Goal: Task Accomplishment & Management: Manage account settings

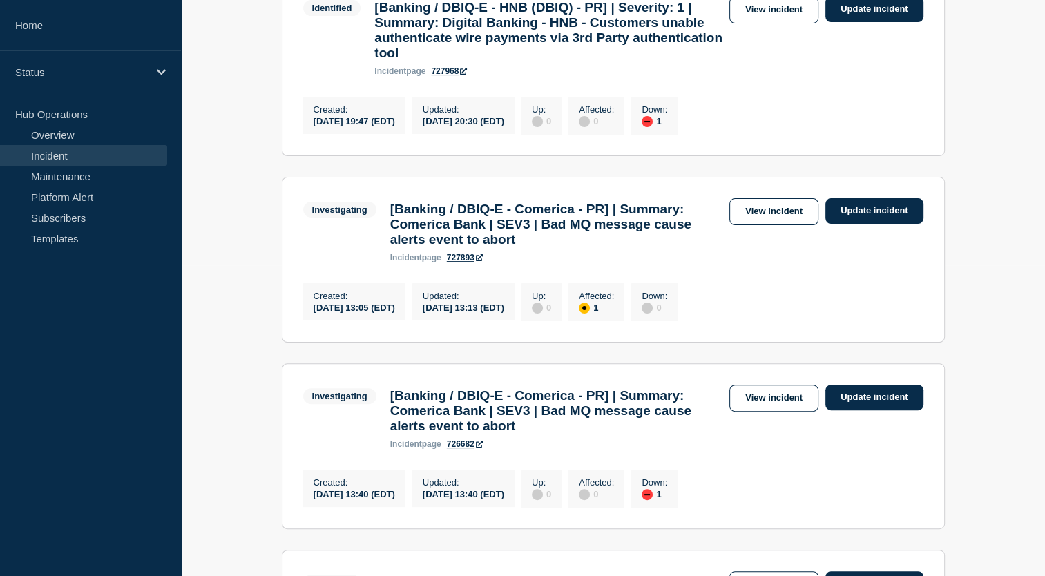
scroll to position [313, 0]
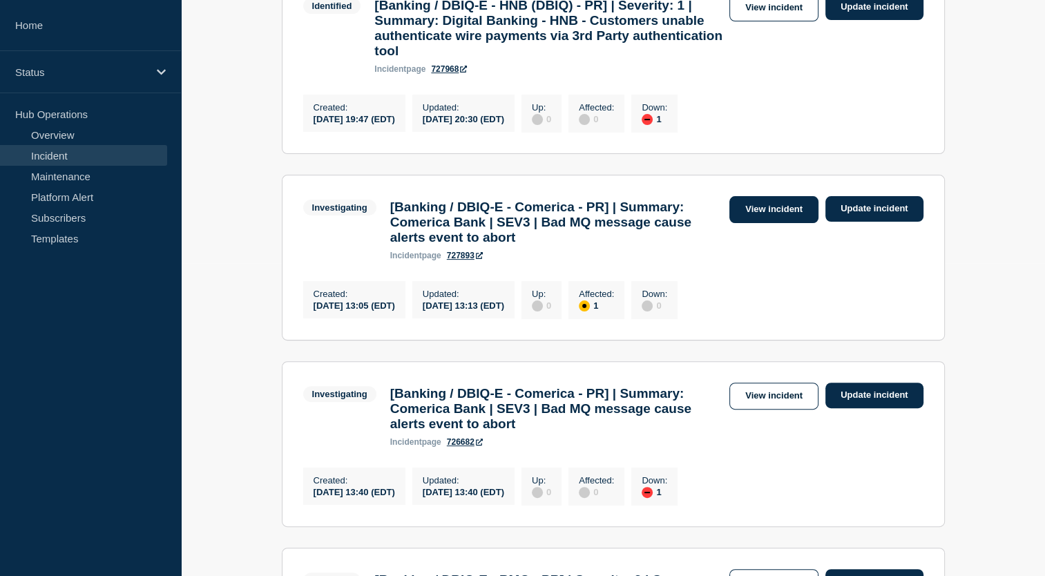
click at [792, 220] on link "View incident" at bounding box center [774, 209] width 89 height 27
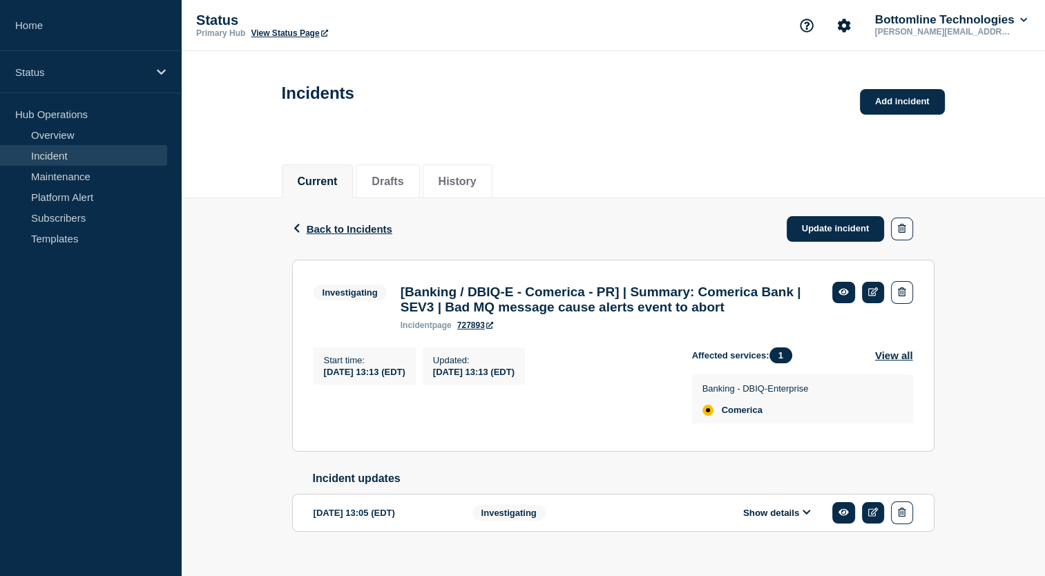
scroll to position [51, 0]
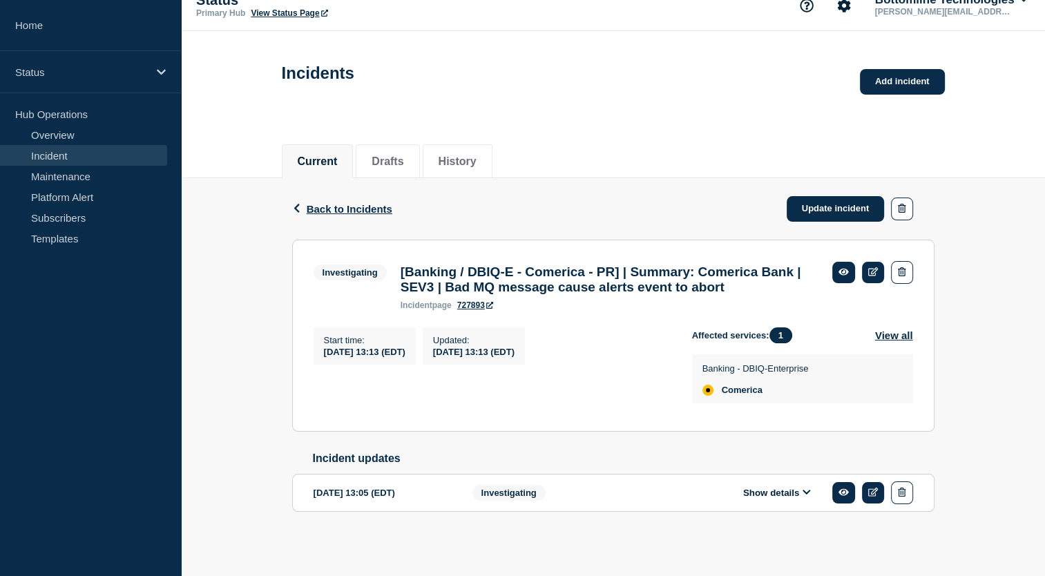
click at [803, 490] on icon at bounding box center [807, 492] width 8 height 9
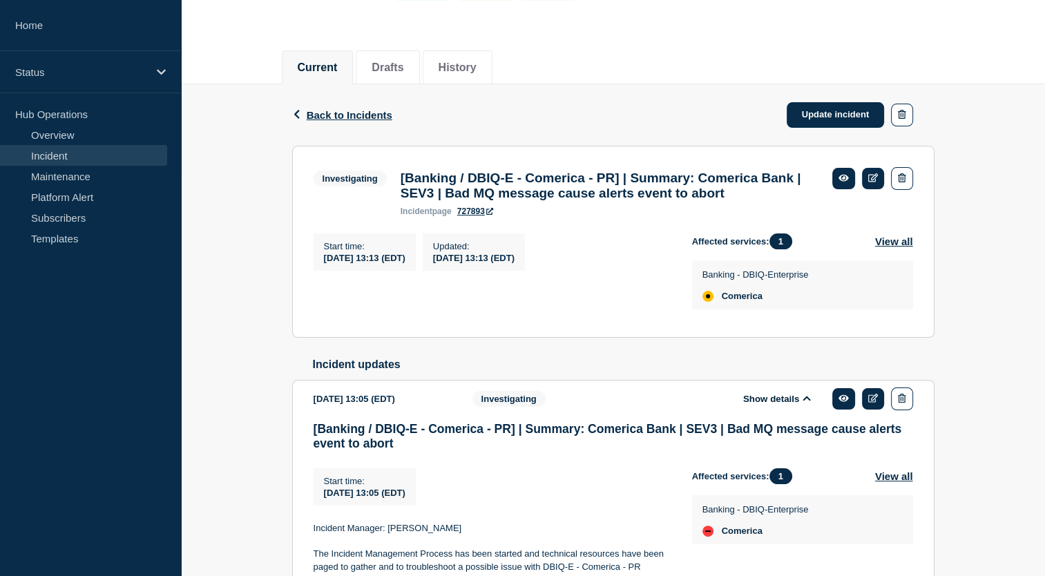
scroll to position [131, 0]
click at [373, 113] on span "Back to Incidents" at bounding box center [350, 114] width 86 height 12
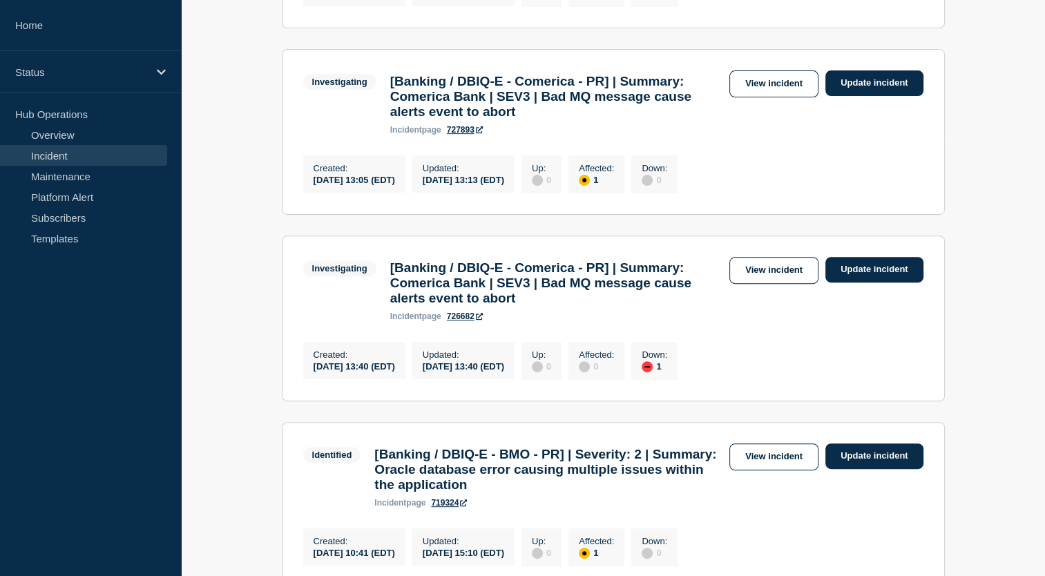
scroll to position [431, 0]
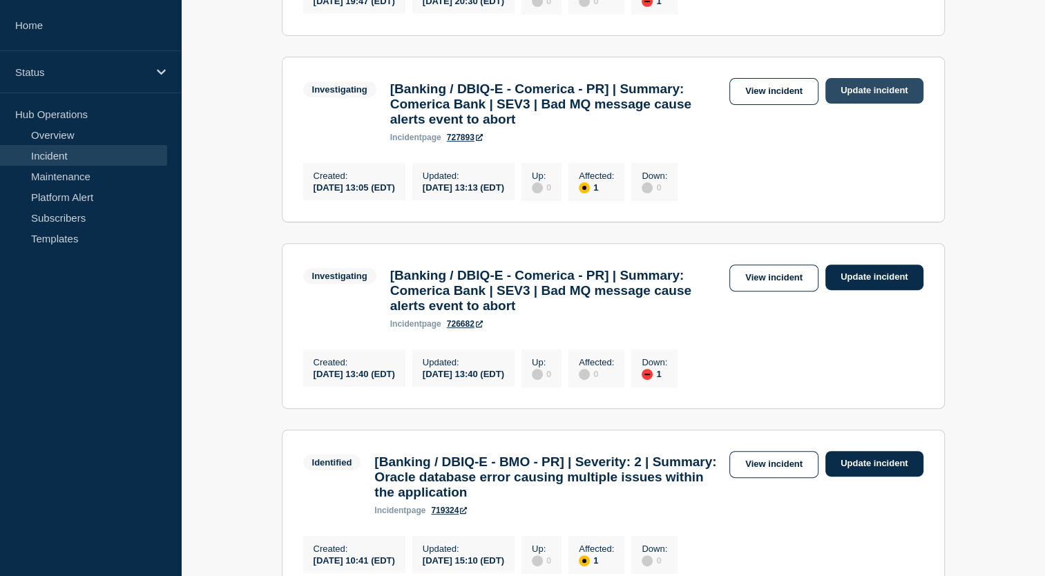
click at [893, 102] on link "Update incident" at bounding box center [875, 91] width 98 height 26
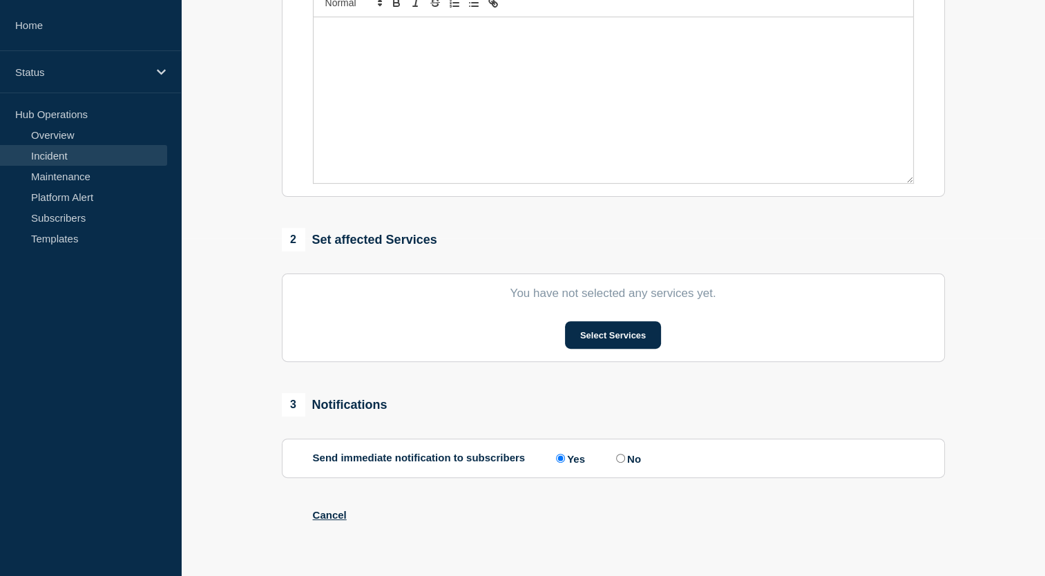
type input "[Banking / DBIQ-E - Comerica - PR] | Summary: Comerica Bank | SEV3 | Bad MQ mes…"
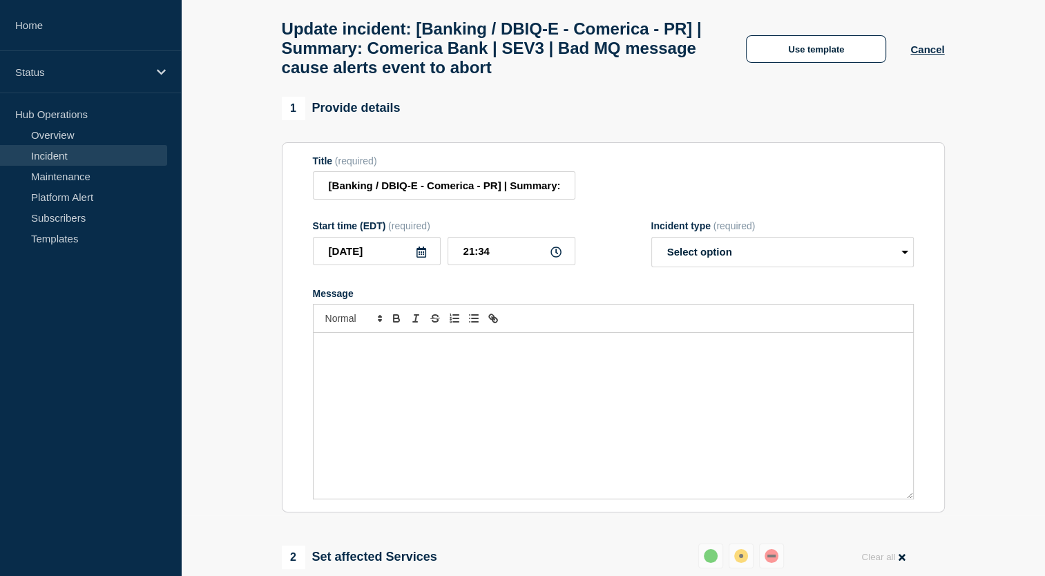
scroll to position [52, 0]
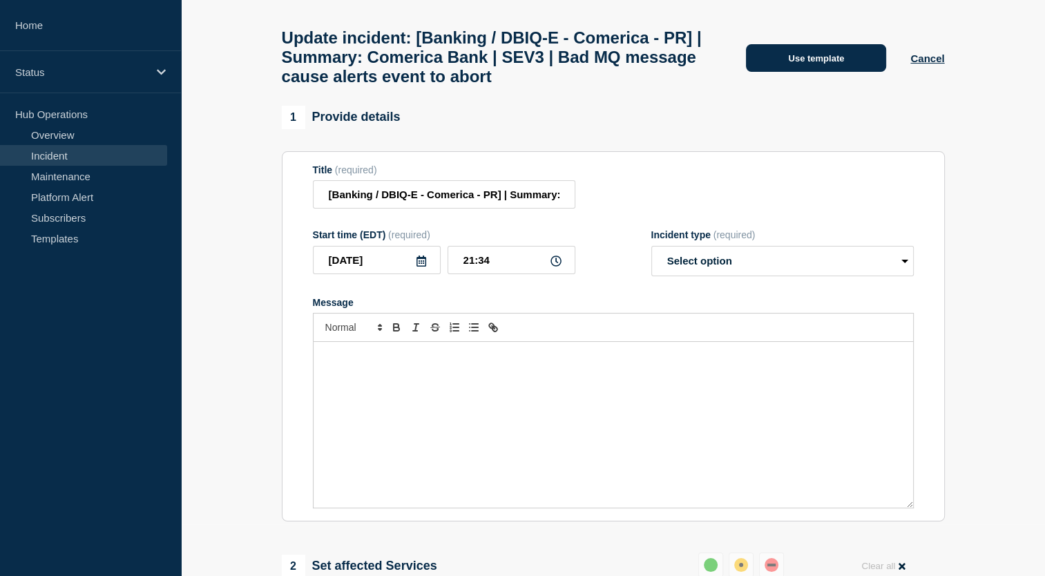
click at [819, 65] on button "Use template" at bounding box center [816, 58] width 140 height 28
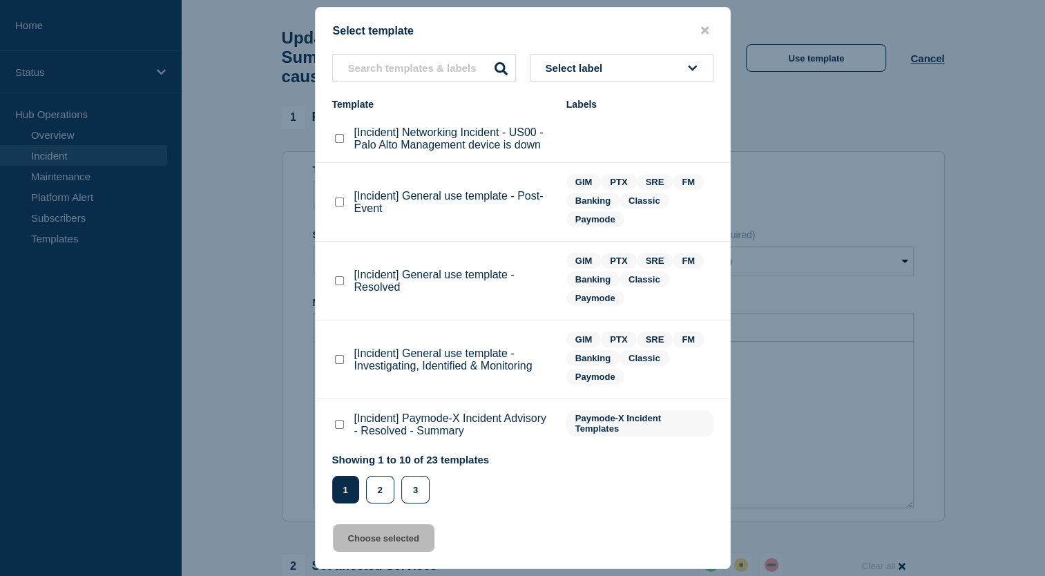
click at [343, 283] on checkbox"] "[Incident] General use template - Resolved checkbox" at bounding box center [339, 280] width 9 height 9
checkbox checkbox"] "true"
click at [396, 537] on button "Choose selected" at bounding box center [384, 538] width 102 height 28
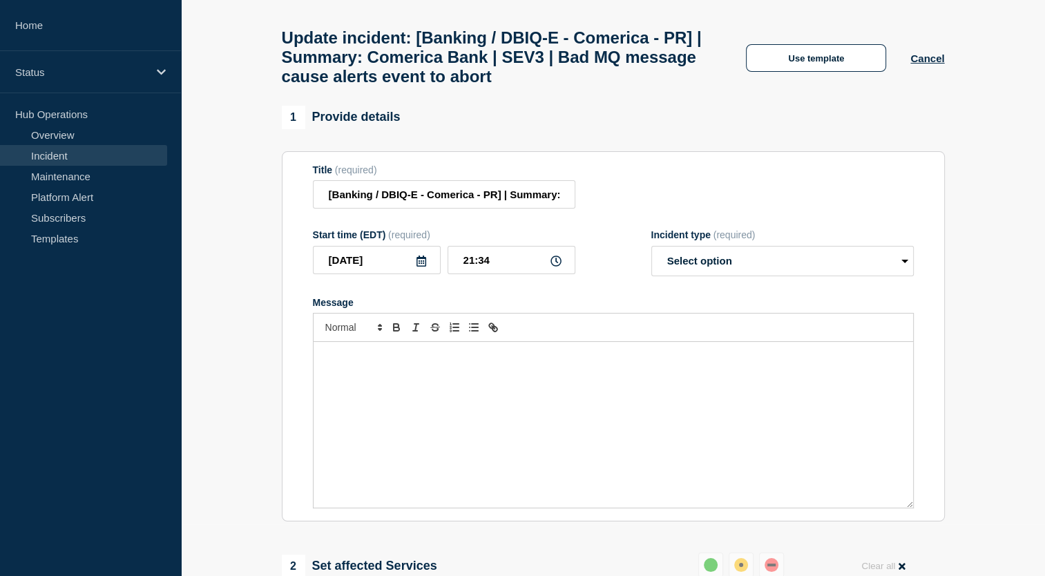
select select "resolved"
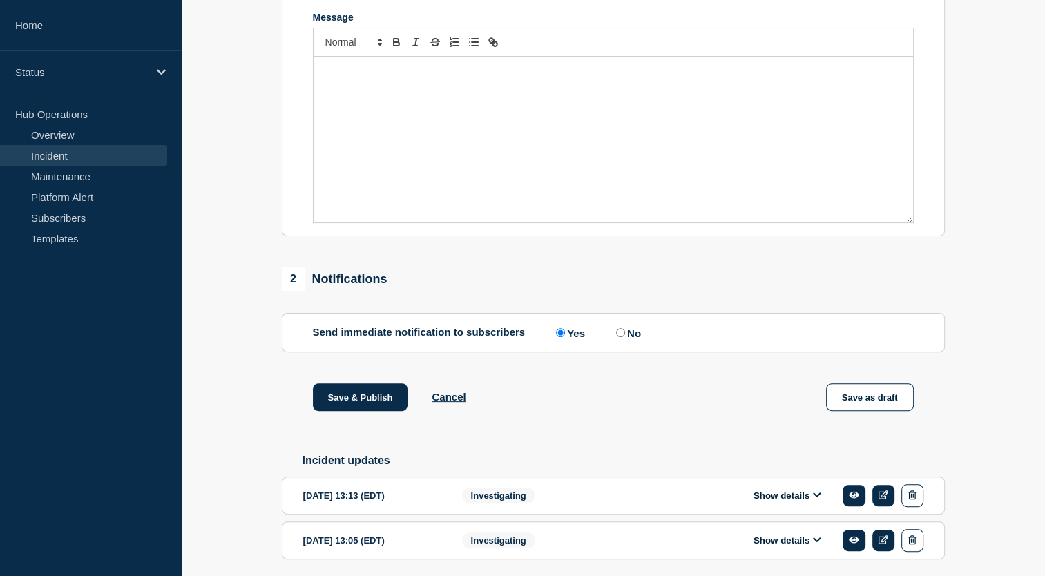
scroll to position [423, 0]
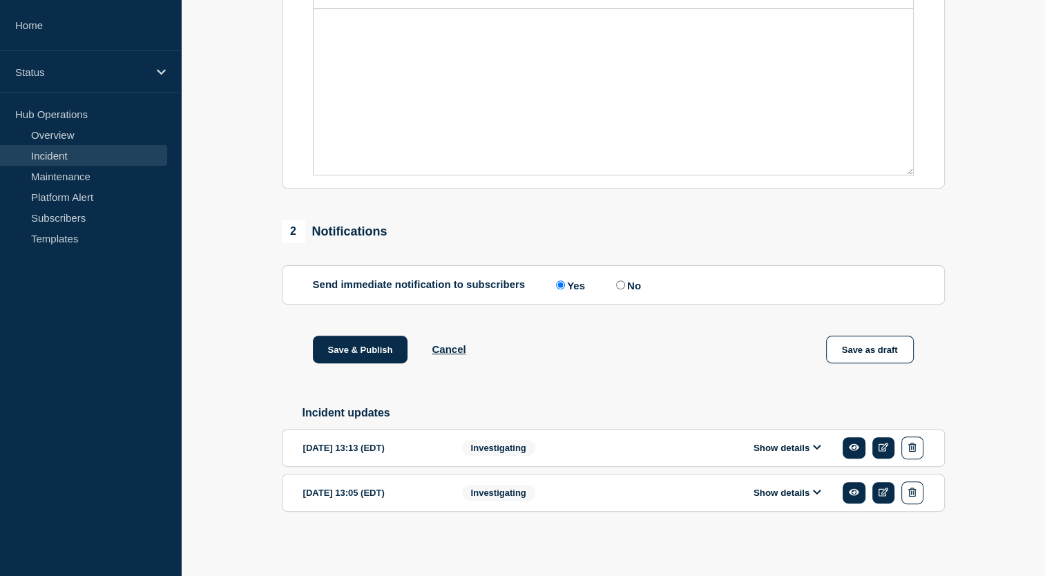
click at [622, 283] on input "No" at bounding box center [620, 284] width 9 height 9
radio input "true"
radio input "false"
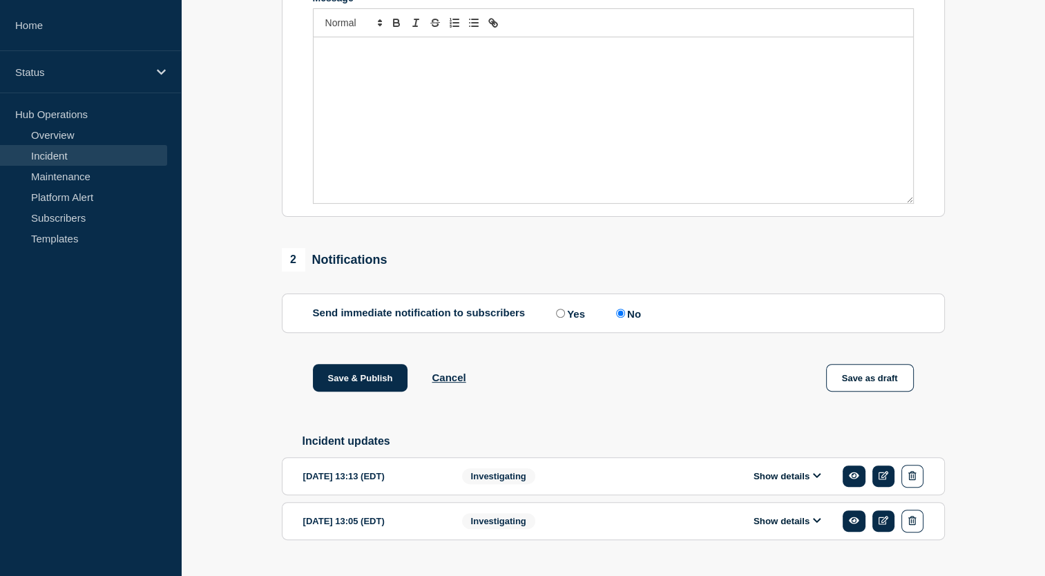
scroll to position [381, 0]
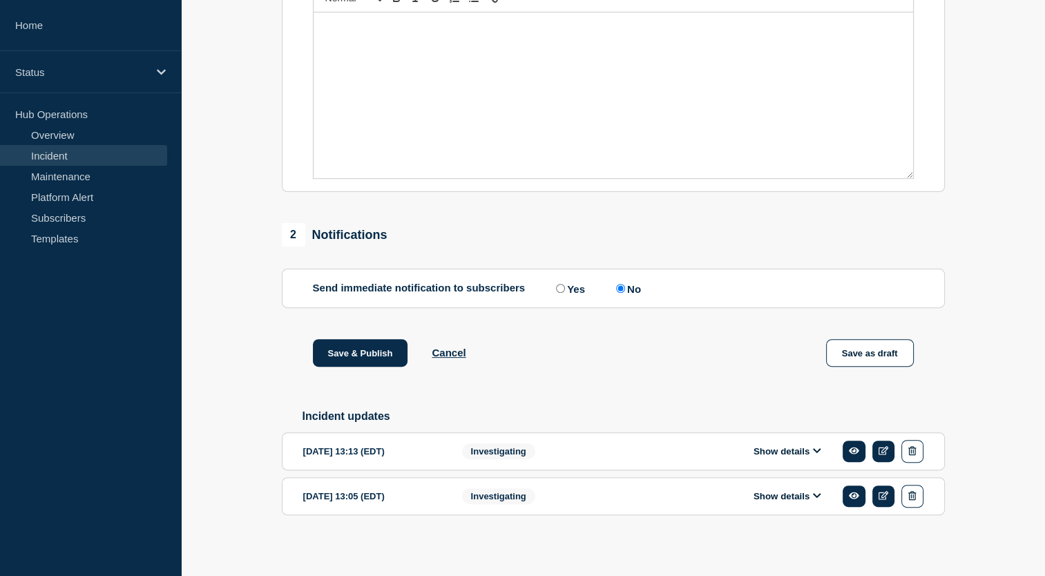
click at [817, 457] on button "Show details" at bounding box center [788, 452] width 76 height 12
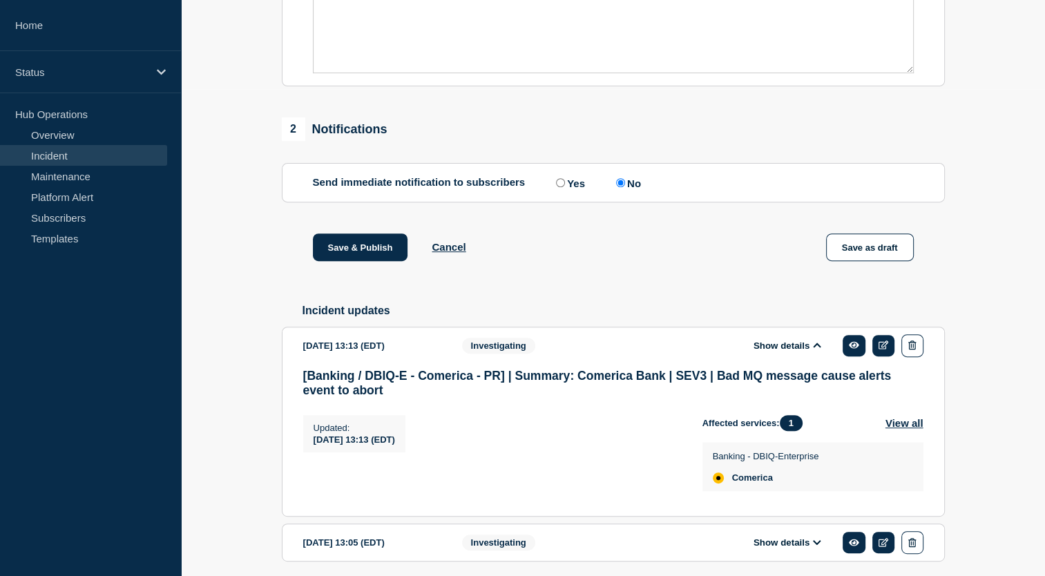
scroll to position [489, 0]
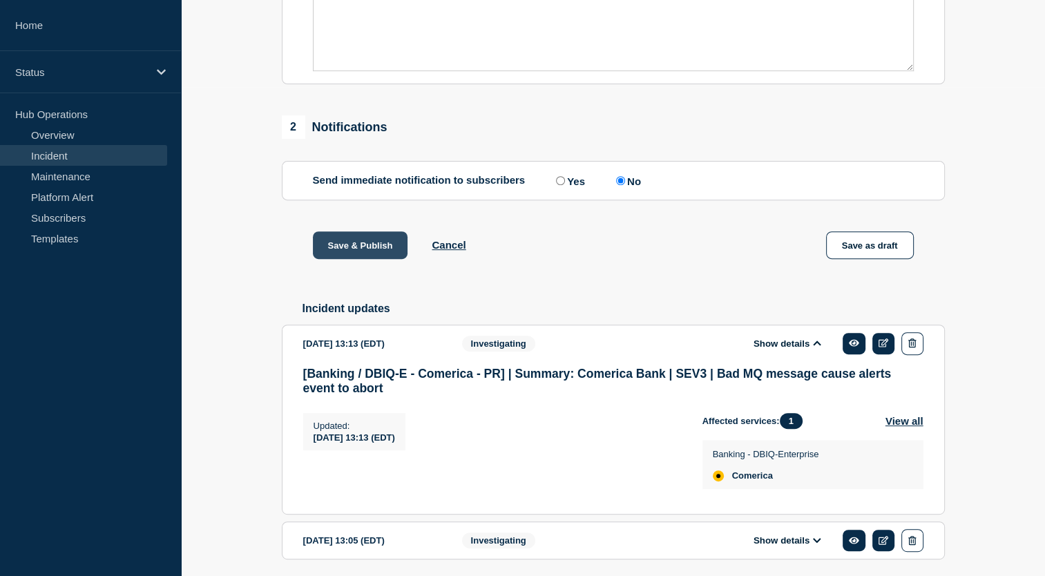
click at [362, 259] on button "Save & Publish" at bounding box center [360, 245] width 95 height 28
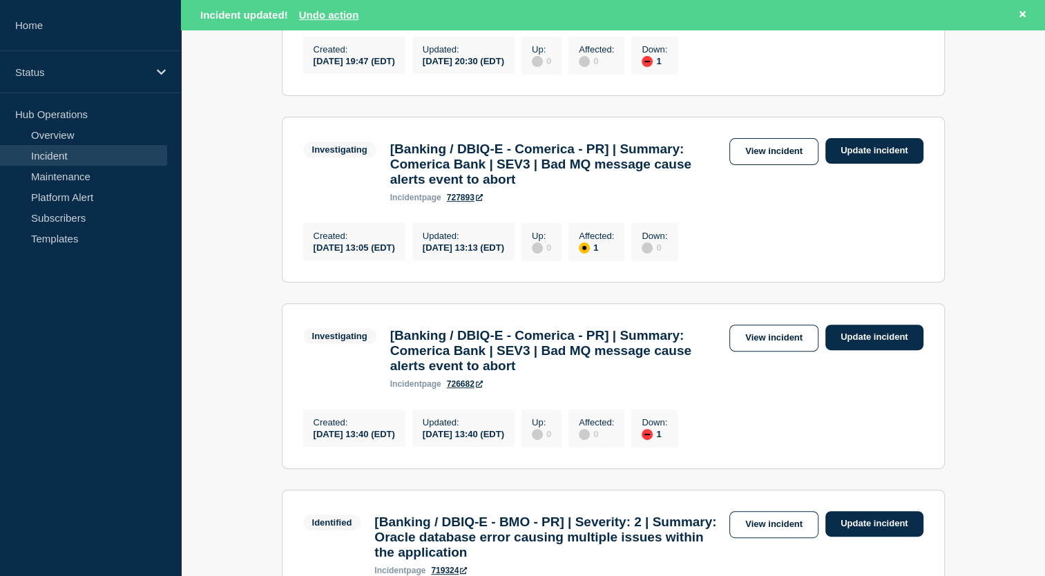
scroll to position [420, 0]
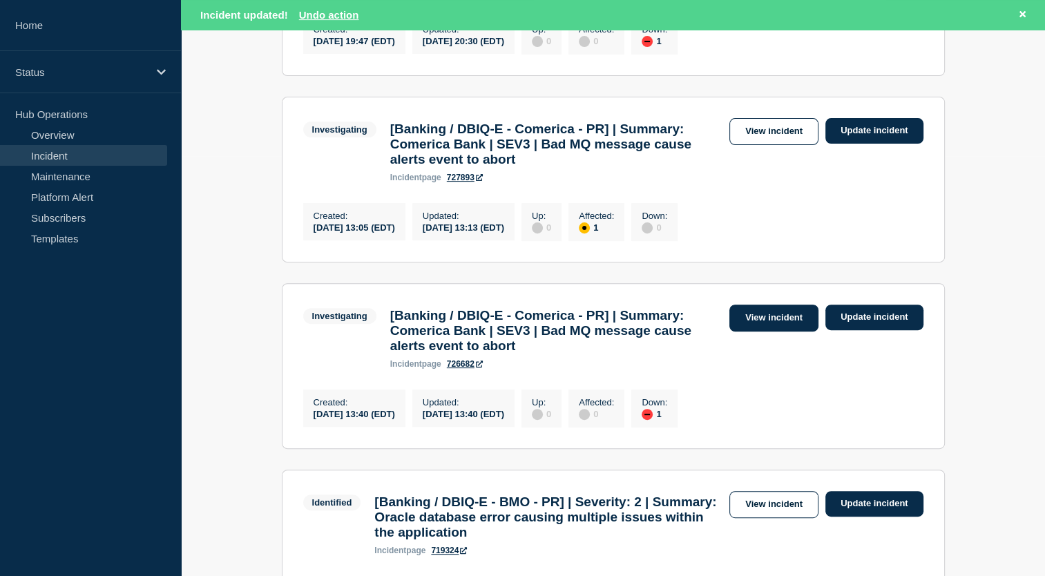
click at [777, 332] on link "View incident" at bounding box center [774, 318] width 89 height 27
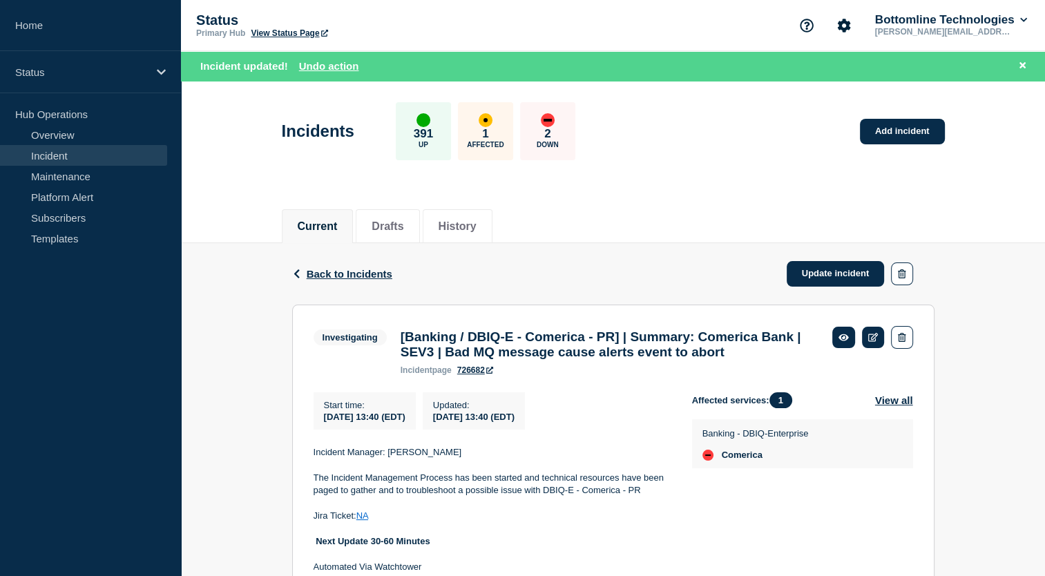
scroll to position [86, 0]
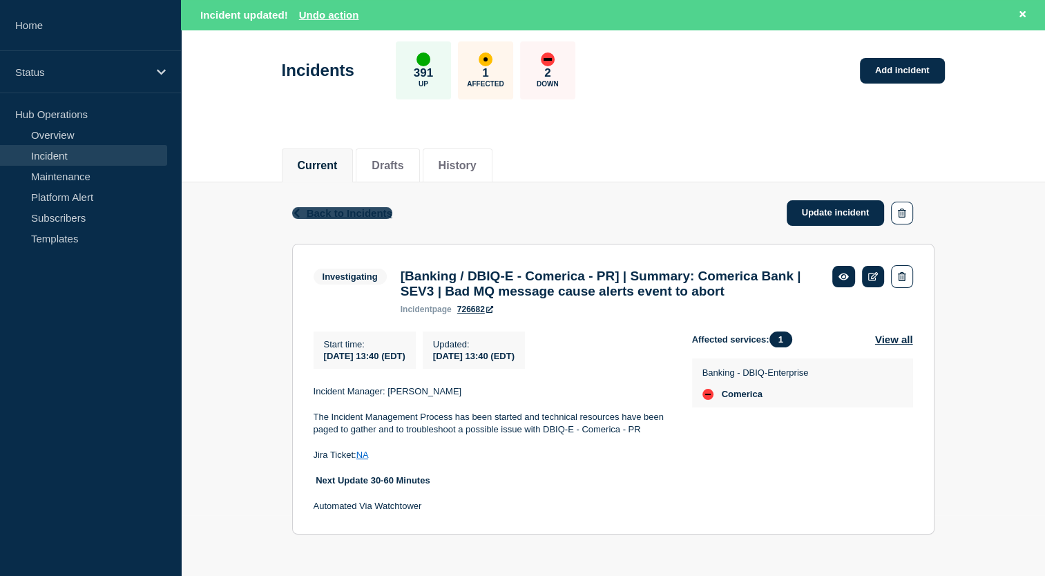
click at [337, 207] on span "Back to Incidents" at bounding box center [350, 213] width 86 height 12
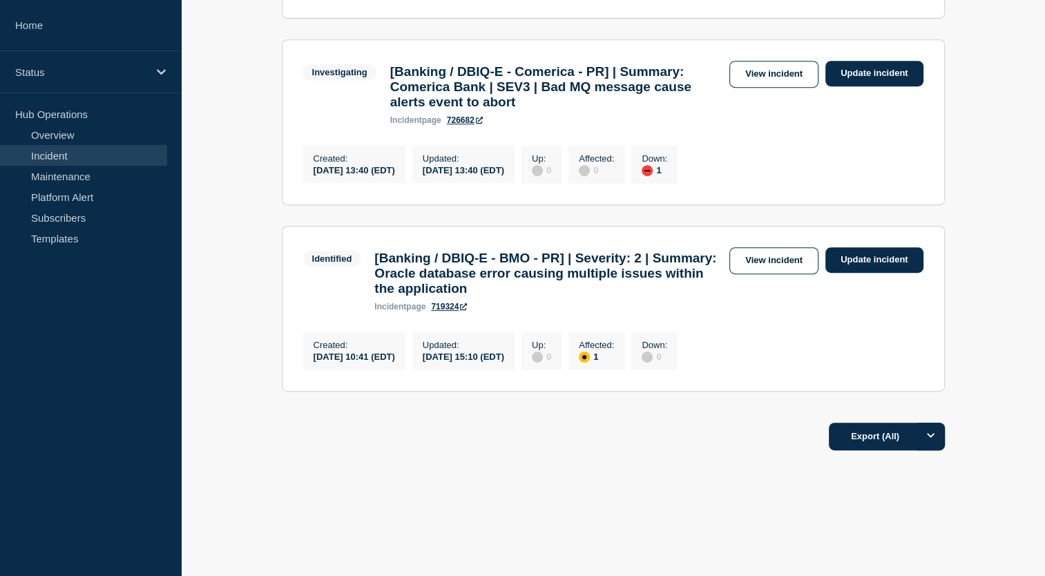
scroll to position [666, 0]
click at [786, 263] on link "View incident" at bounding box center [774, 260] width 89 height 27
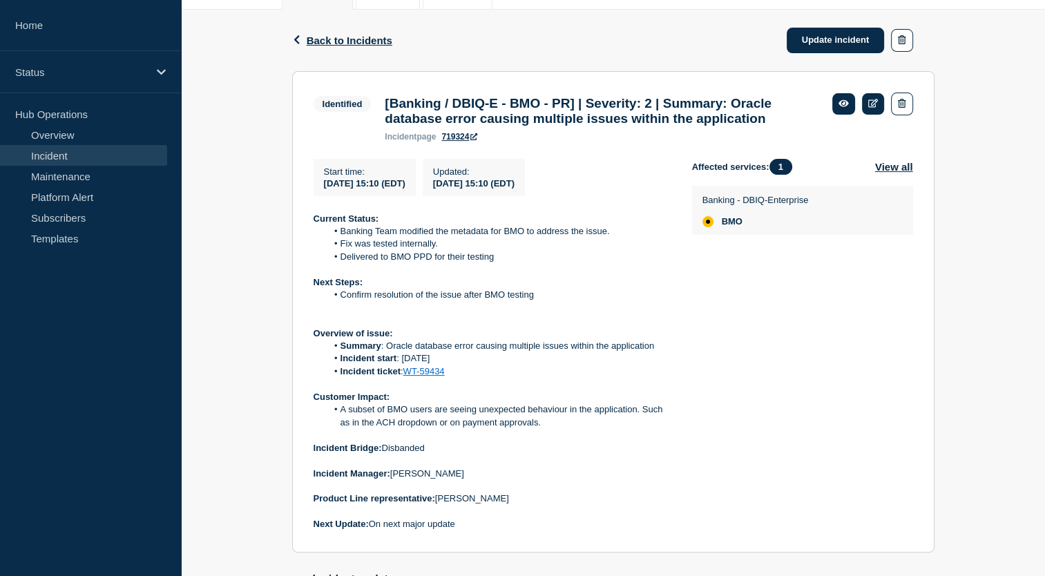
scroll to position [204, 0]
click at [431, 377] on link "WT-59434" at bounding box center [423, 371] width 41 height 10
click at [379, 36] on span "Back to Incidents" at bounding box center [350, 41] width 86 height 12
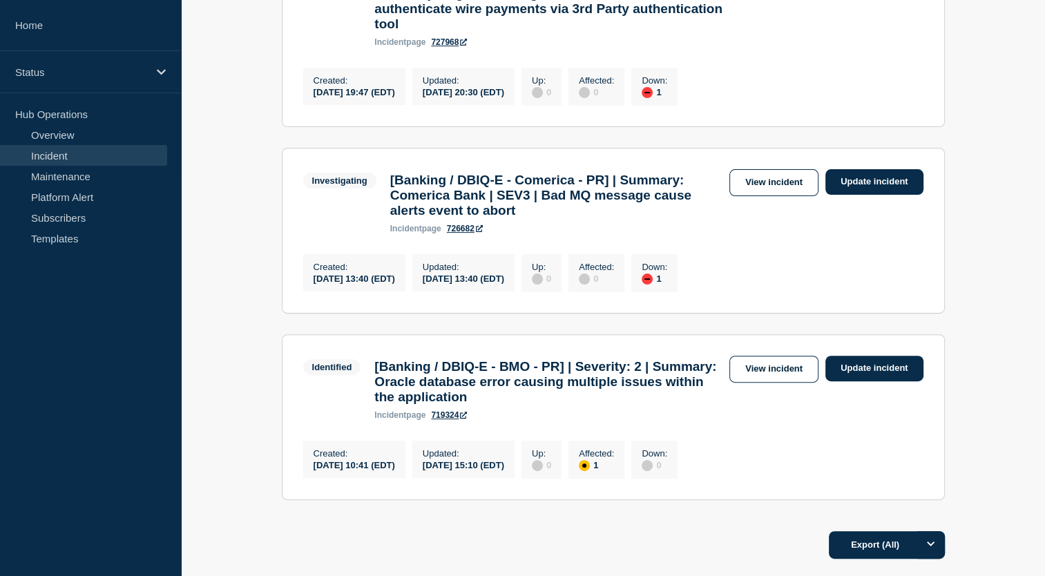
scroll to position [343, 0]
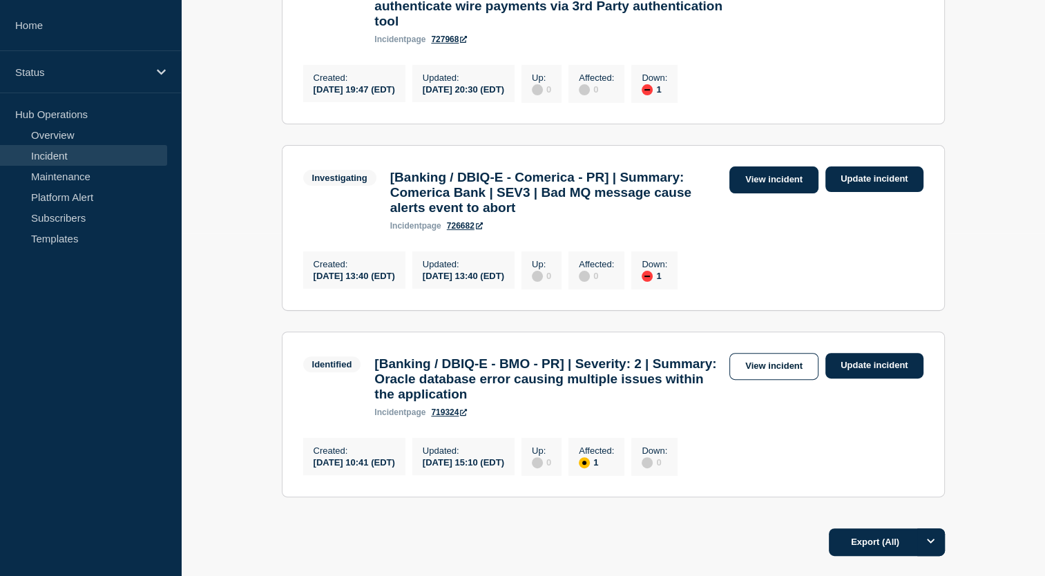
click at [779, 184] on link "View incident" at bounding box center [774, 179] width 89 height 27
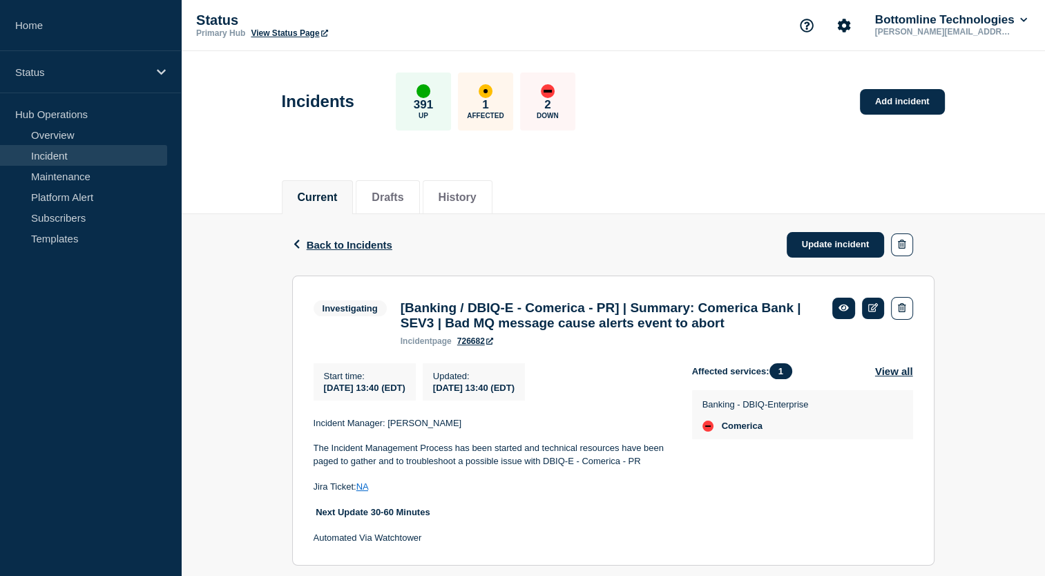
scroll to position [57, 0]
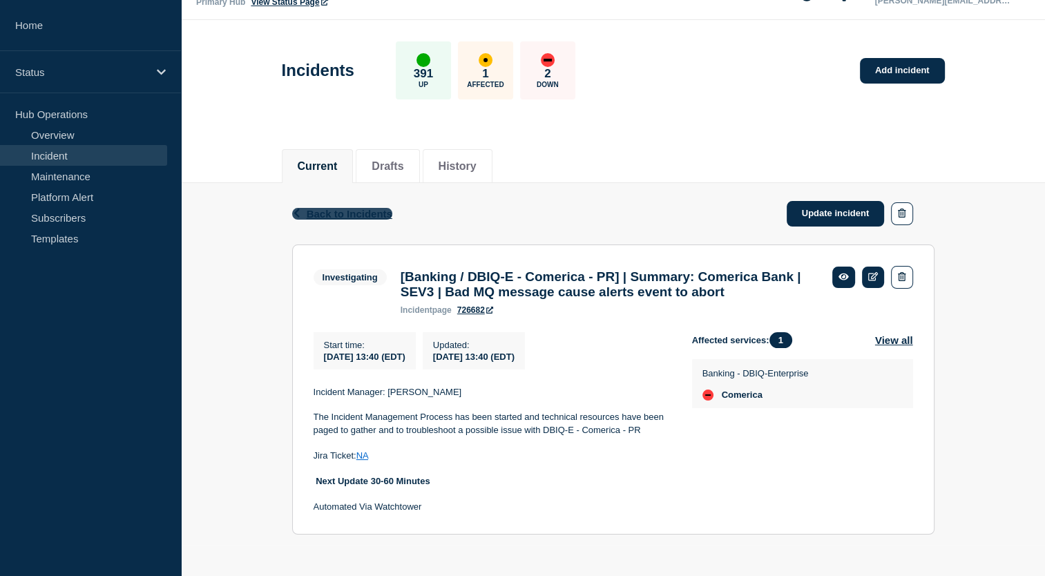
click at [356, 208] on button "Back Back to Incidents" at bounding box center [342, 214] width 100 height 12
